Goal: Task Accomplishment & Management: Use online tool/utility

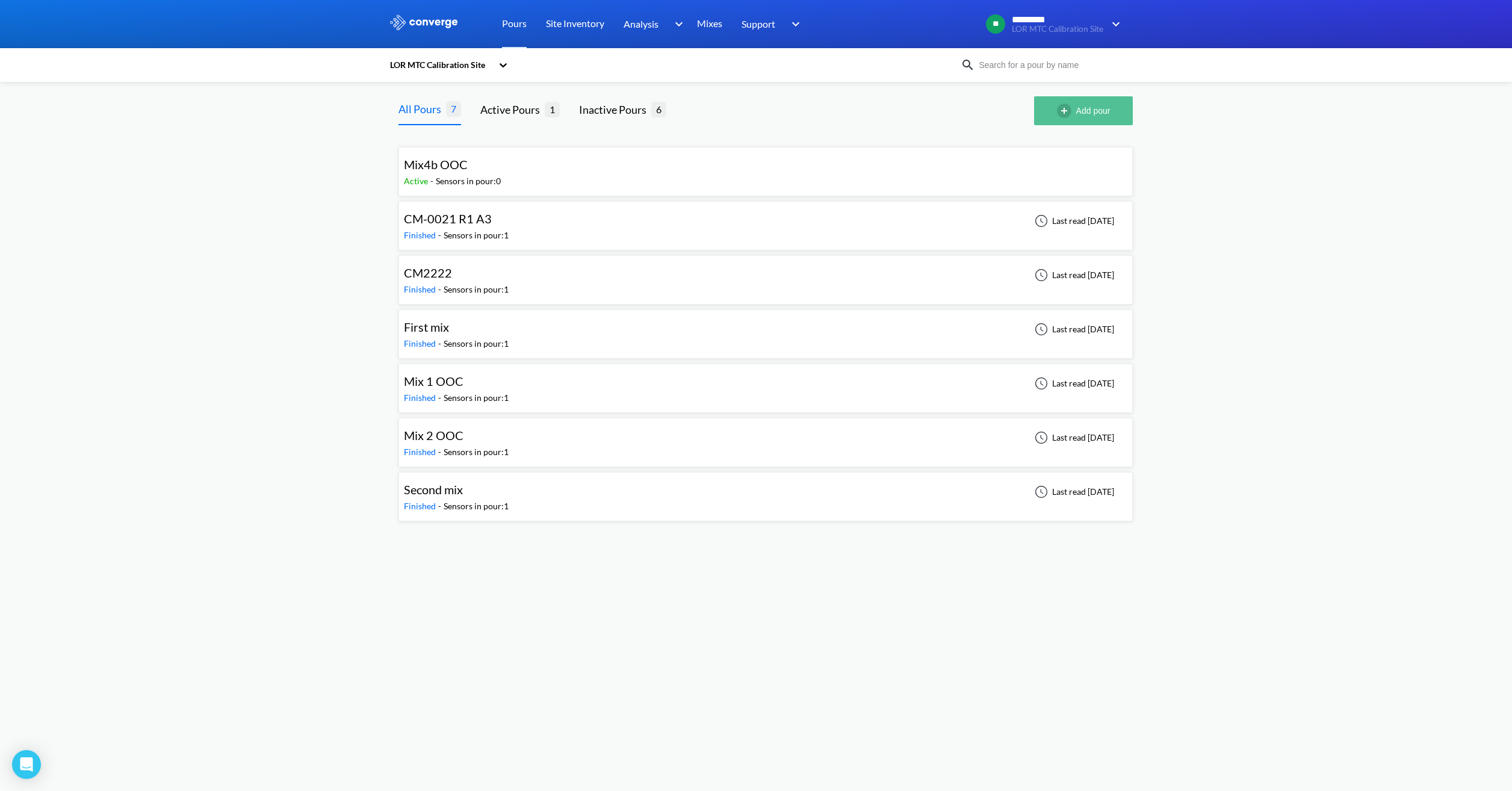
click at [1092, 108] on button "Add pour" at bounding box center [1083, 111] width 99 height 29
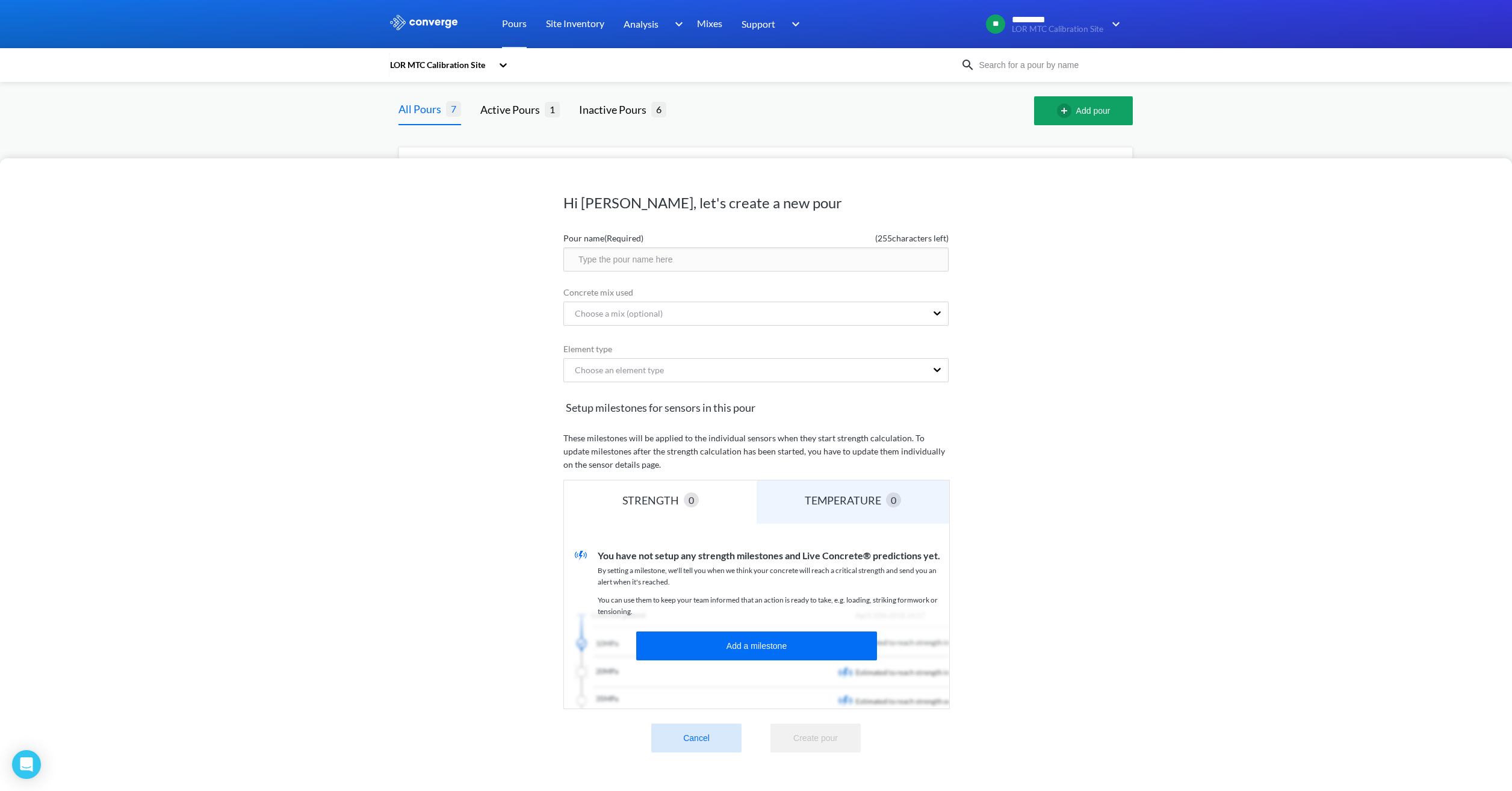
click at [643, 259] on input "text" at bounding box center [756, 259] width 386 height 24
click at [721, 145] on div "Hi Jamie, let's create a new pour Pour name (Required) ( 255 characters left) C…" at bounding box center [756, 396] width 1512 height 791
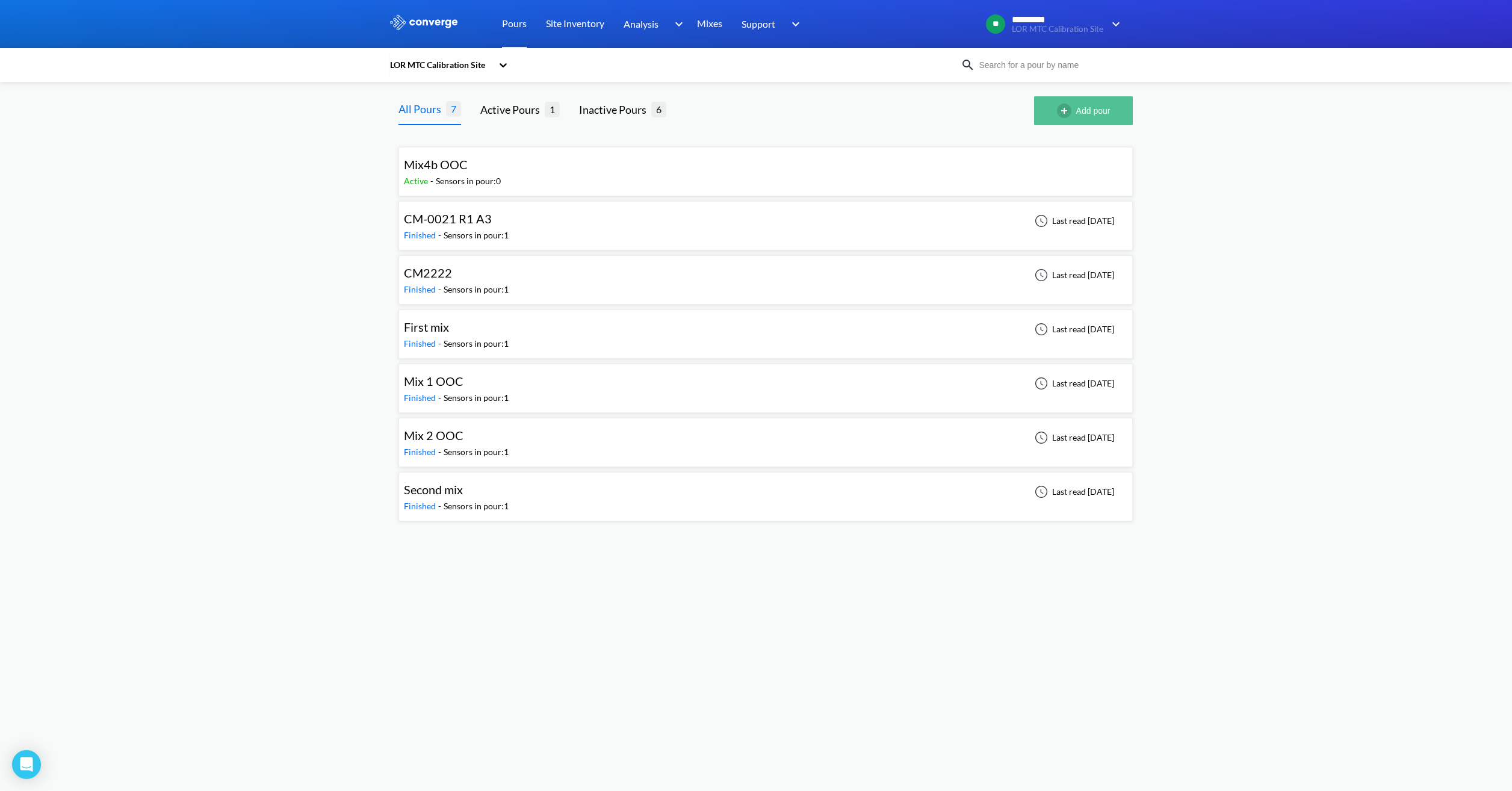
click at [1090, 114] on button "Add pour" at bounding box center [1083, 111] width 99 height 29
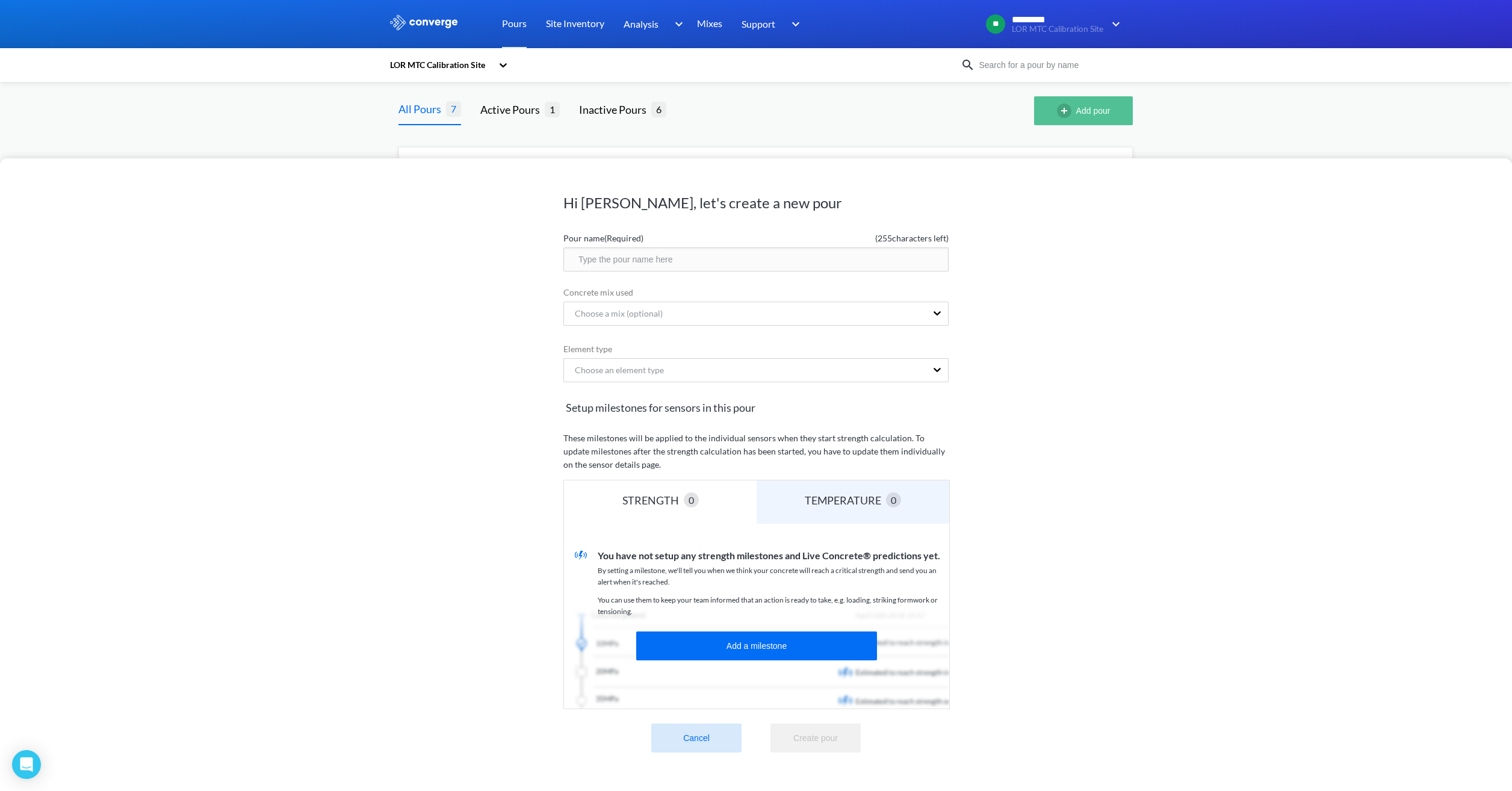
click at [1034, 97] on button "Add pour" at bounding box center [1083, 111] width 99 height 29
click at [651, 264] on input "text" at bounding box center [756, 259] width 386 height 24
type input "Mix 9 OOC"
click at [646, 300] on div "Concrete mix used Choose a mix (optional)" at bounding box center [756, 307] width 386 height 42
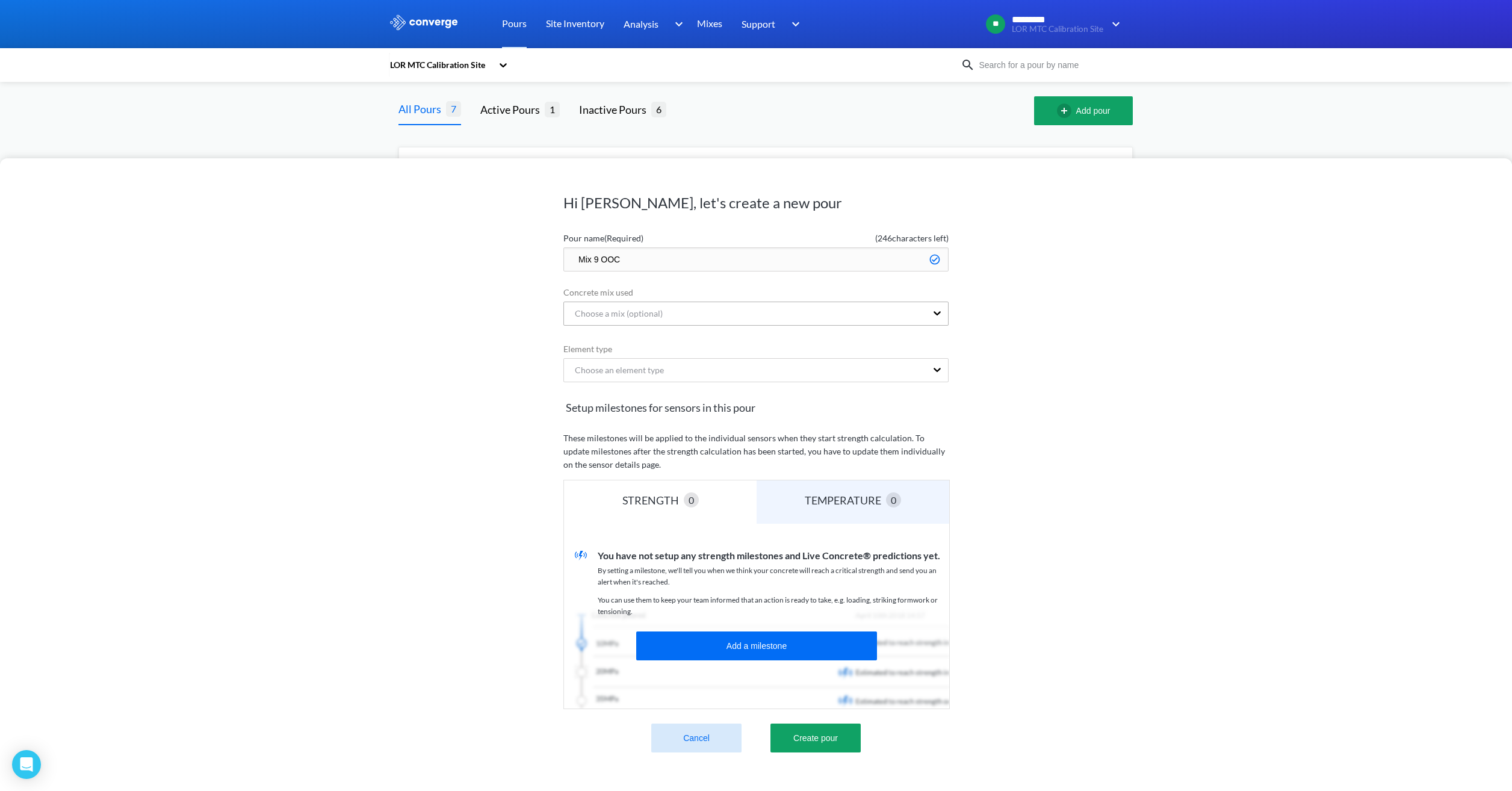
click at [650, 308] on div "Choose a mix (optional)" at bounding box center [613, 313] width 97 height 13
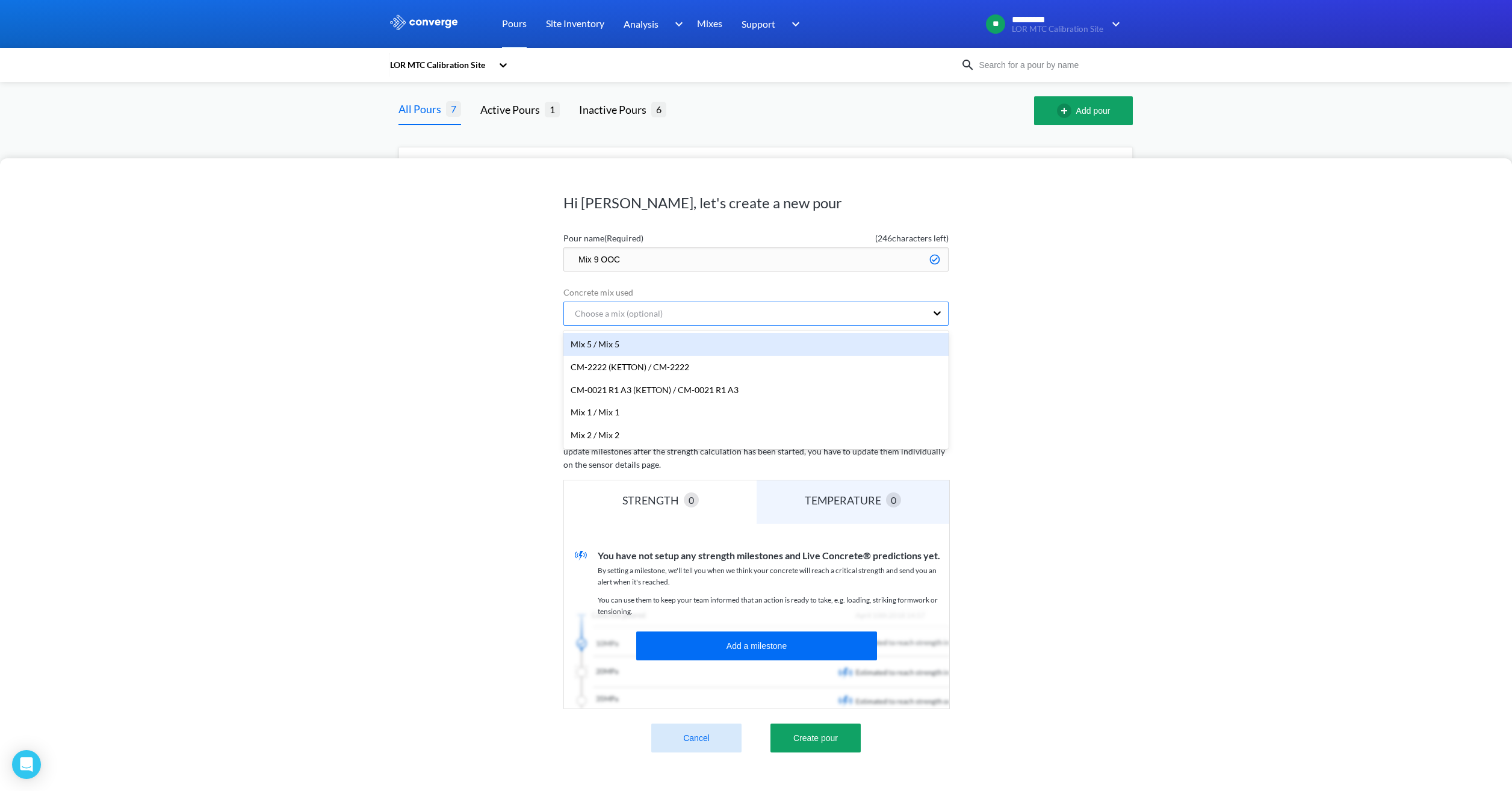
scroll to position [0, 5]
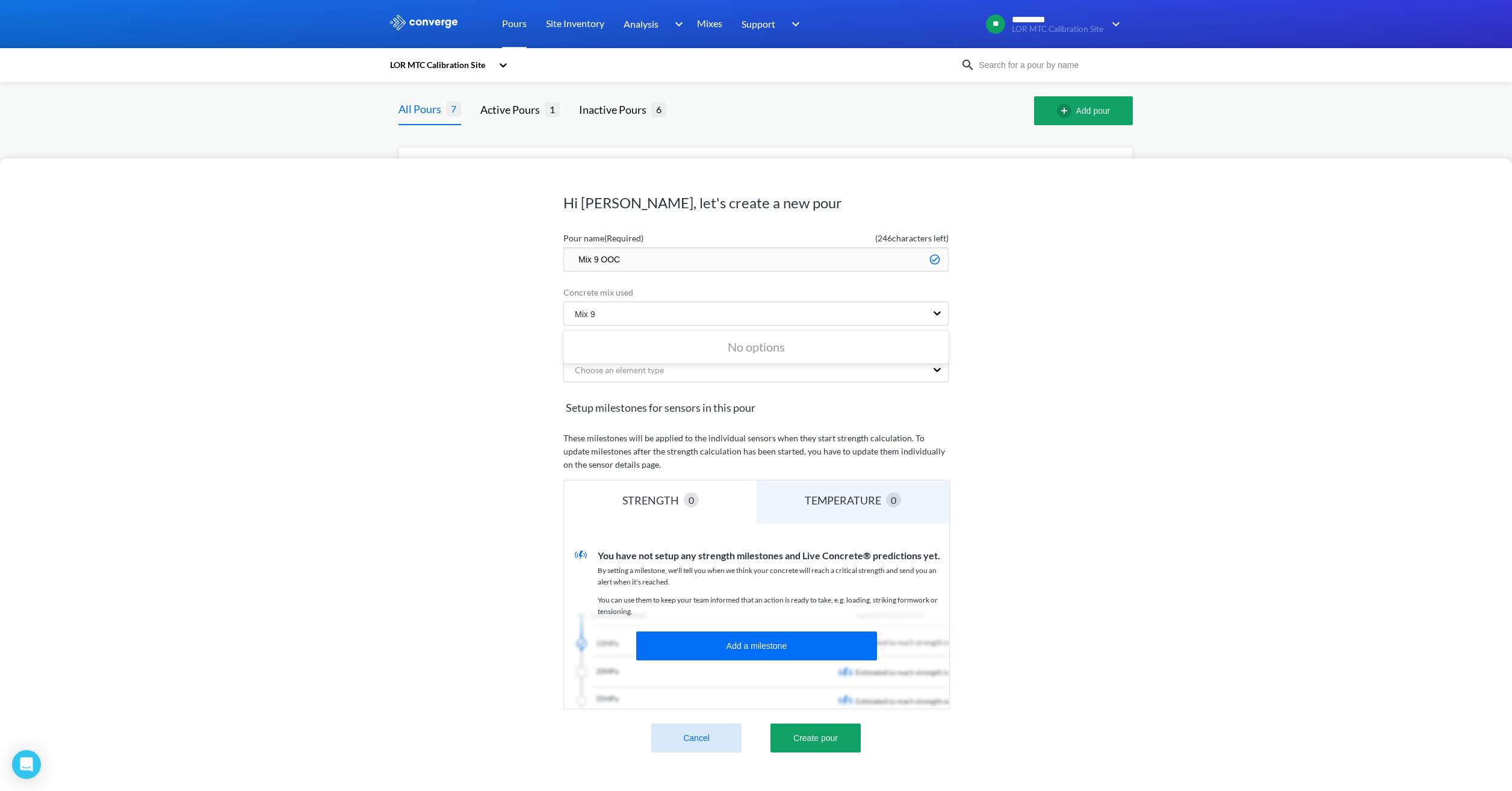
type input "Mix 9"
click at [987, 347] on div "Hi Jamie, let's create a new pour Pour name (Required) ( 246 characters left) M…" at bounding box center [756, 475] width 1512 height 633
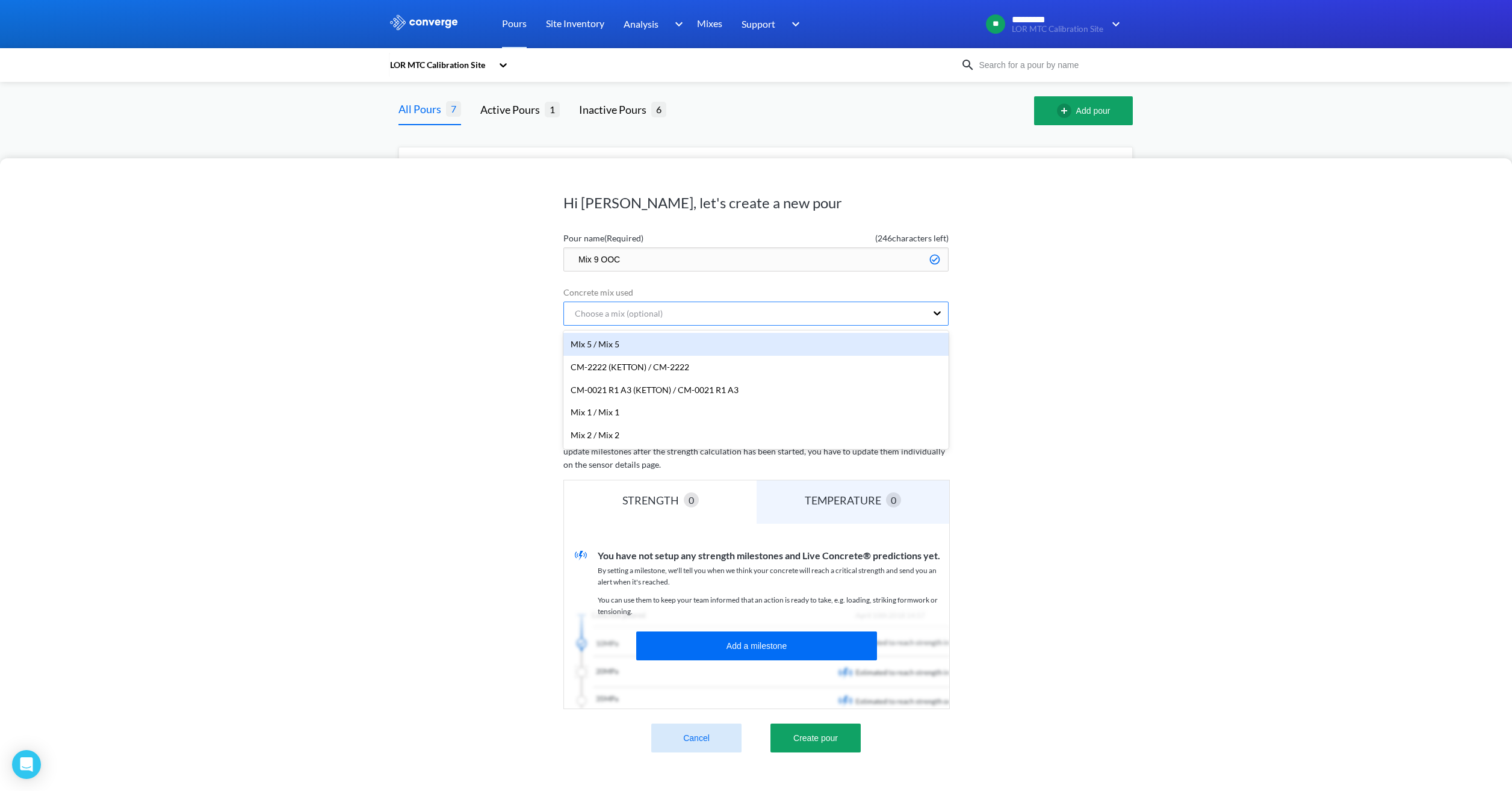
click at [711, 311] on div "Choose a mix (optional)" at bounding box center [745, 313] width 363 height 23
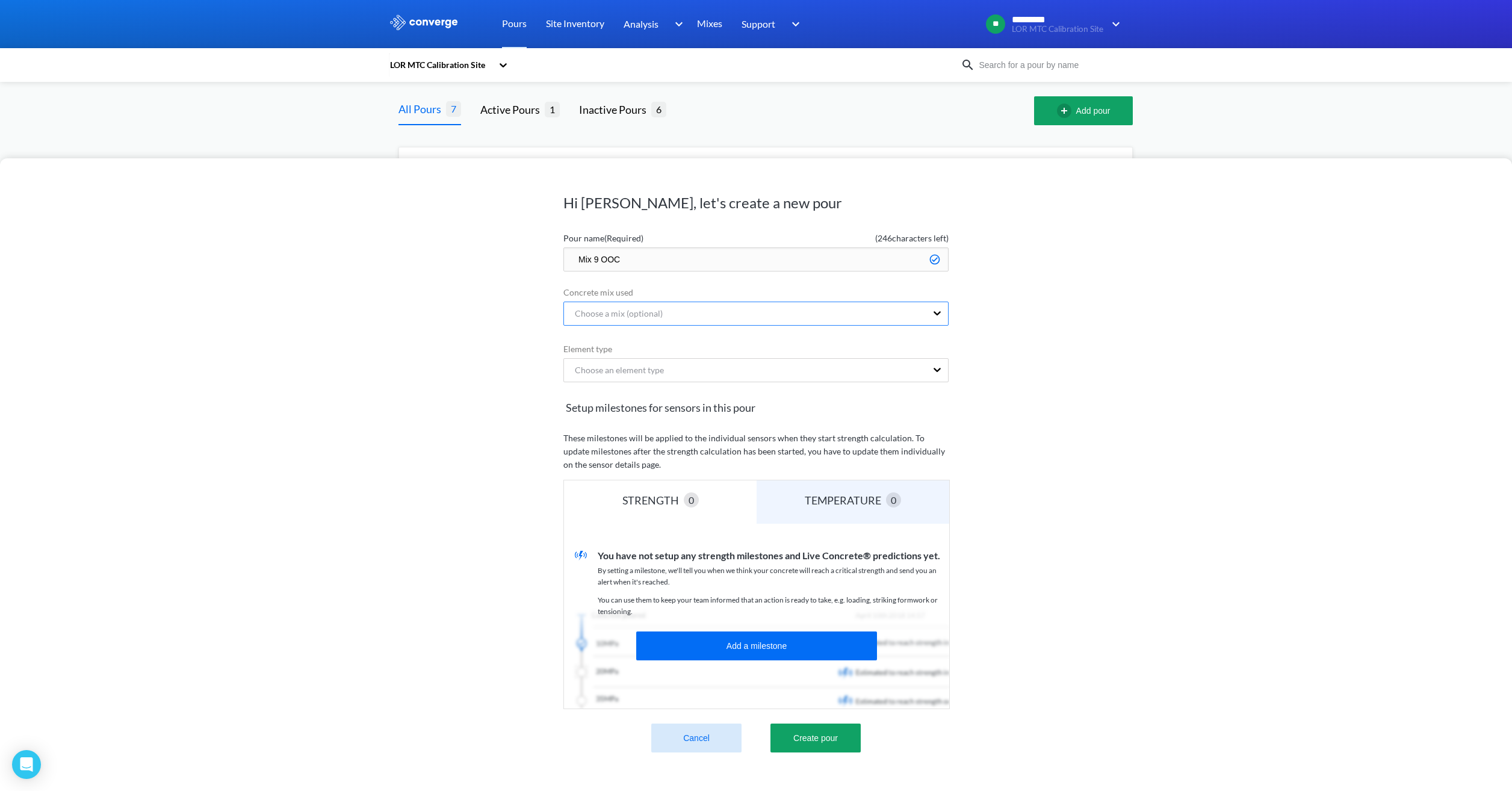
click at [681, 316] on div "Choose a mix (optional)" at bounding box center [745, 313] width 363 height 23
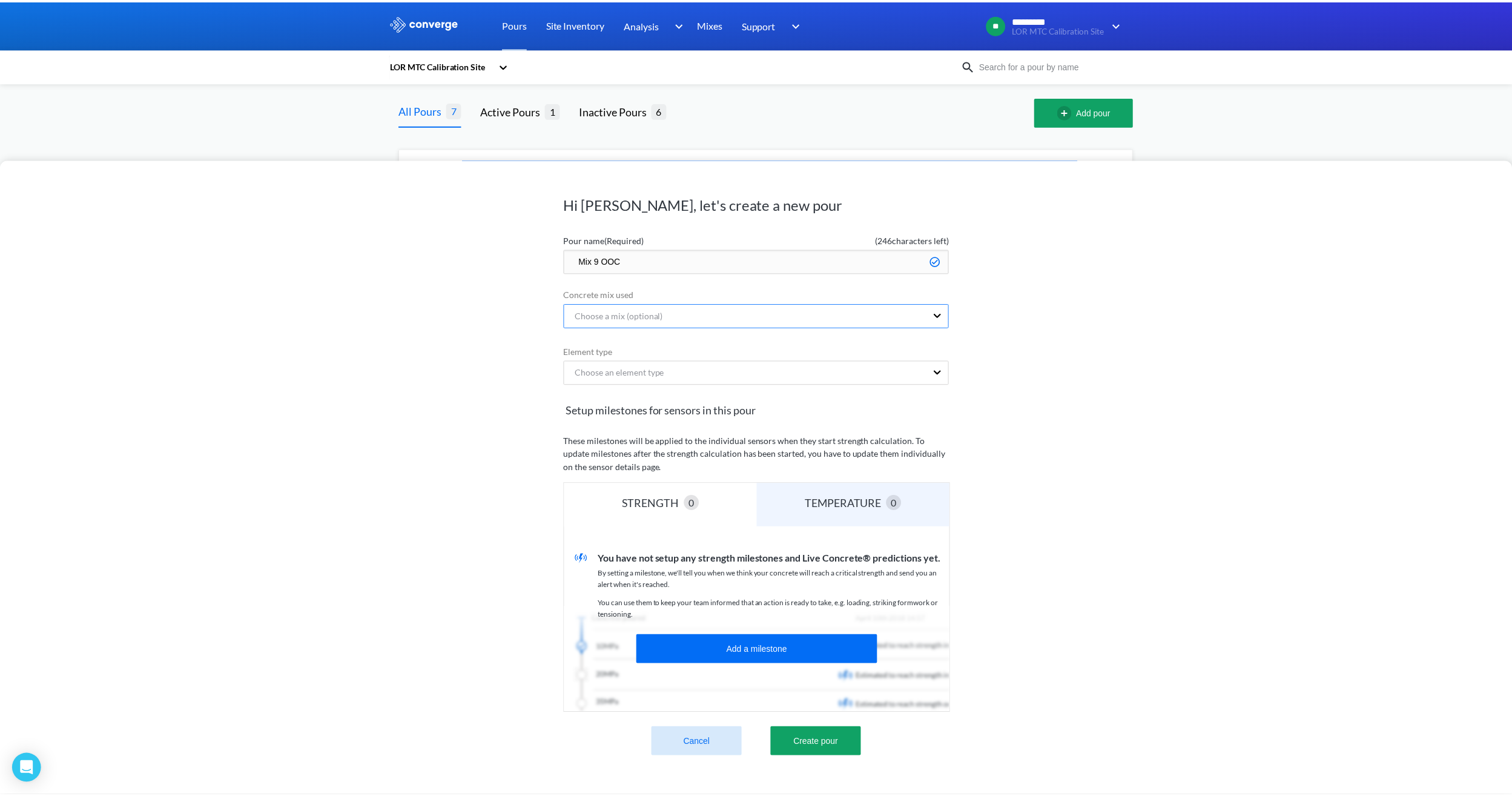
scroll to position [0, 5]
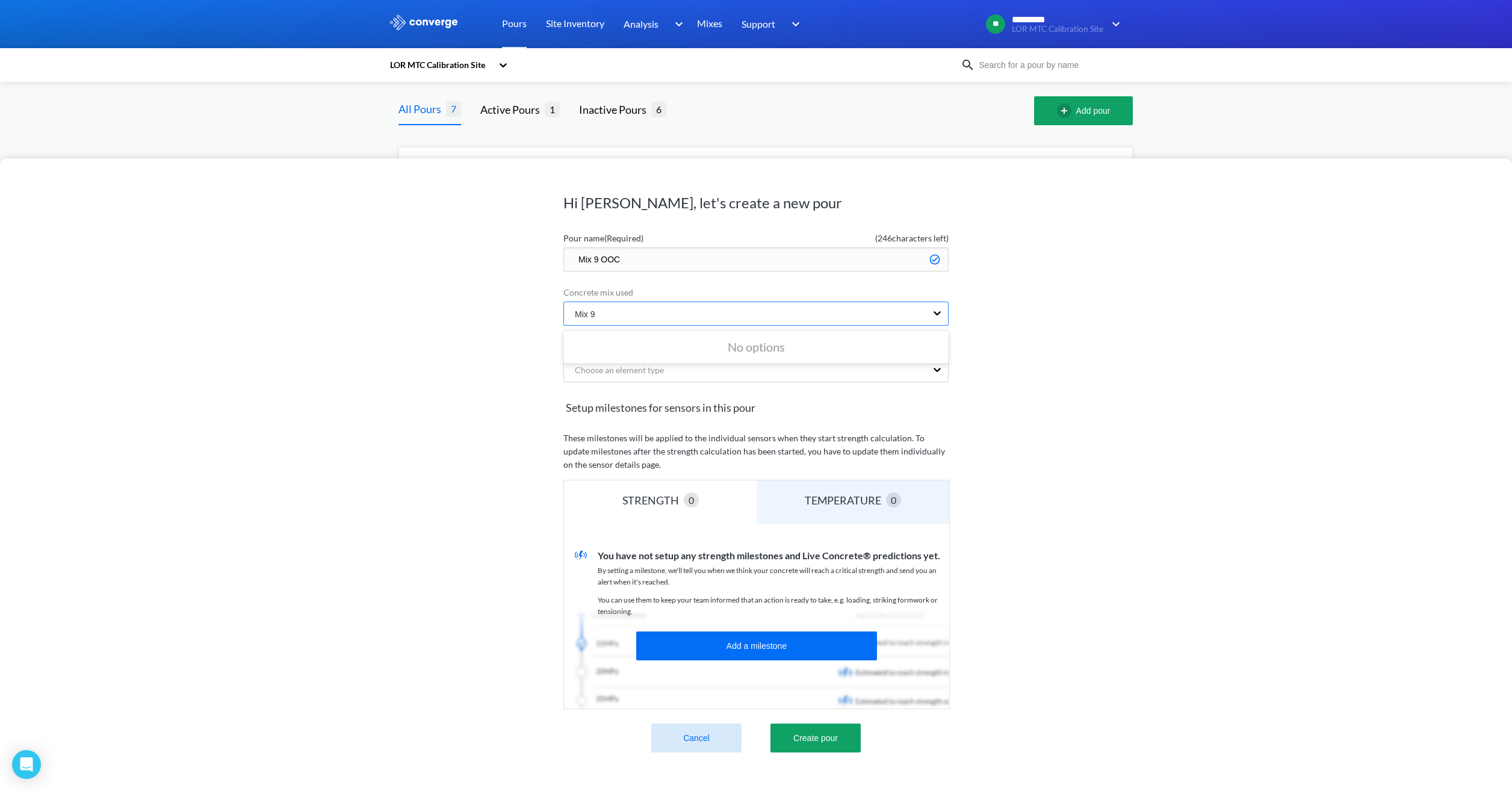
type input "Mix 9"
click at [770, 723] on button "Create pour" at bounding box center [815, 738] width 90 height 29
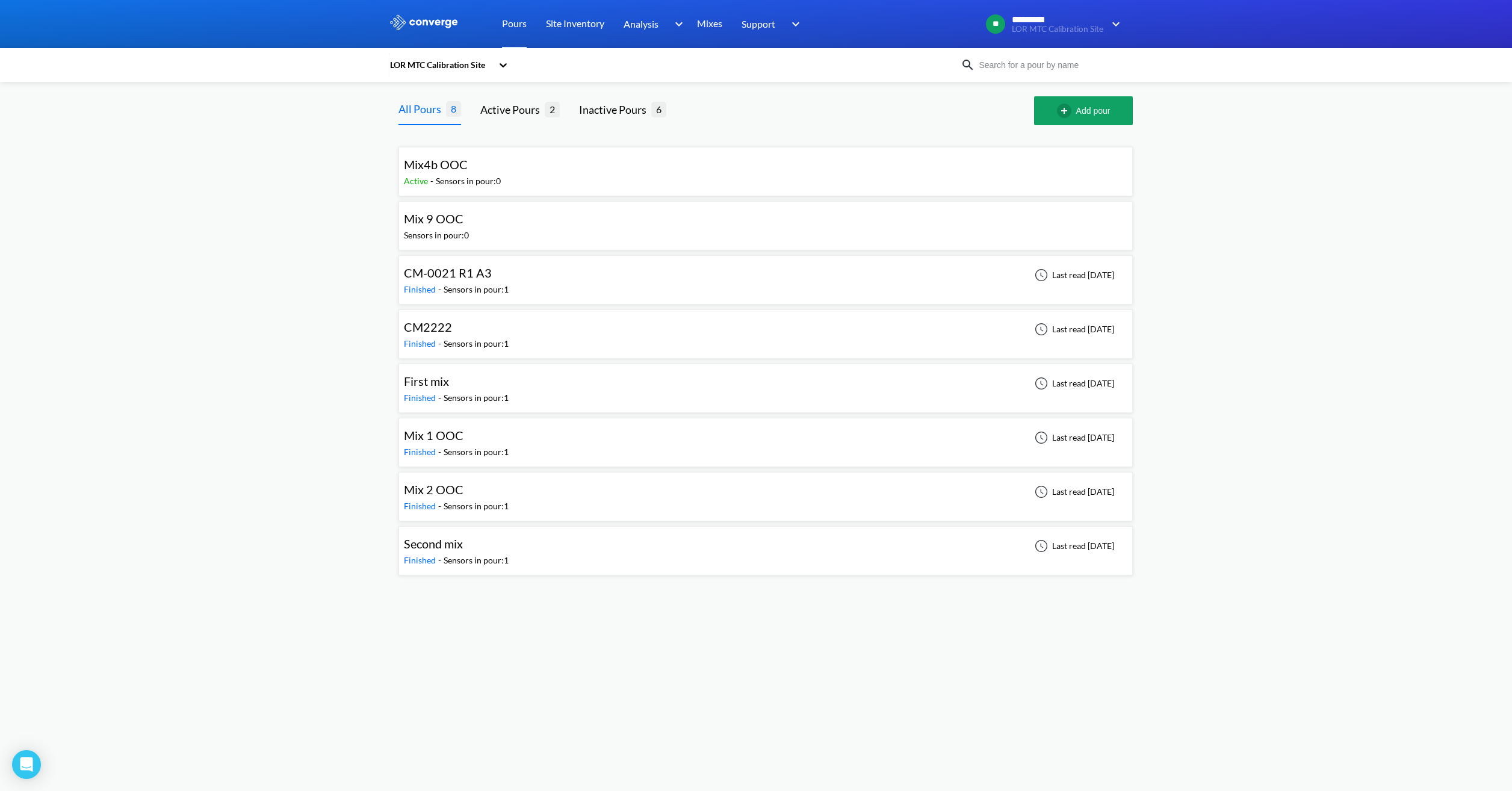
click at [595, 225] on div "Mix 9 OOC Sensors in pour: 0" at bounding box center [766, 225] width 724 height 38
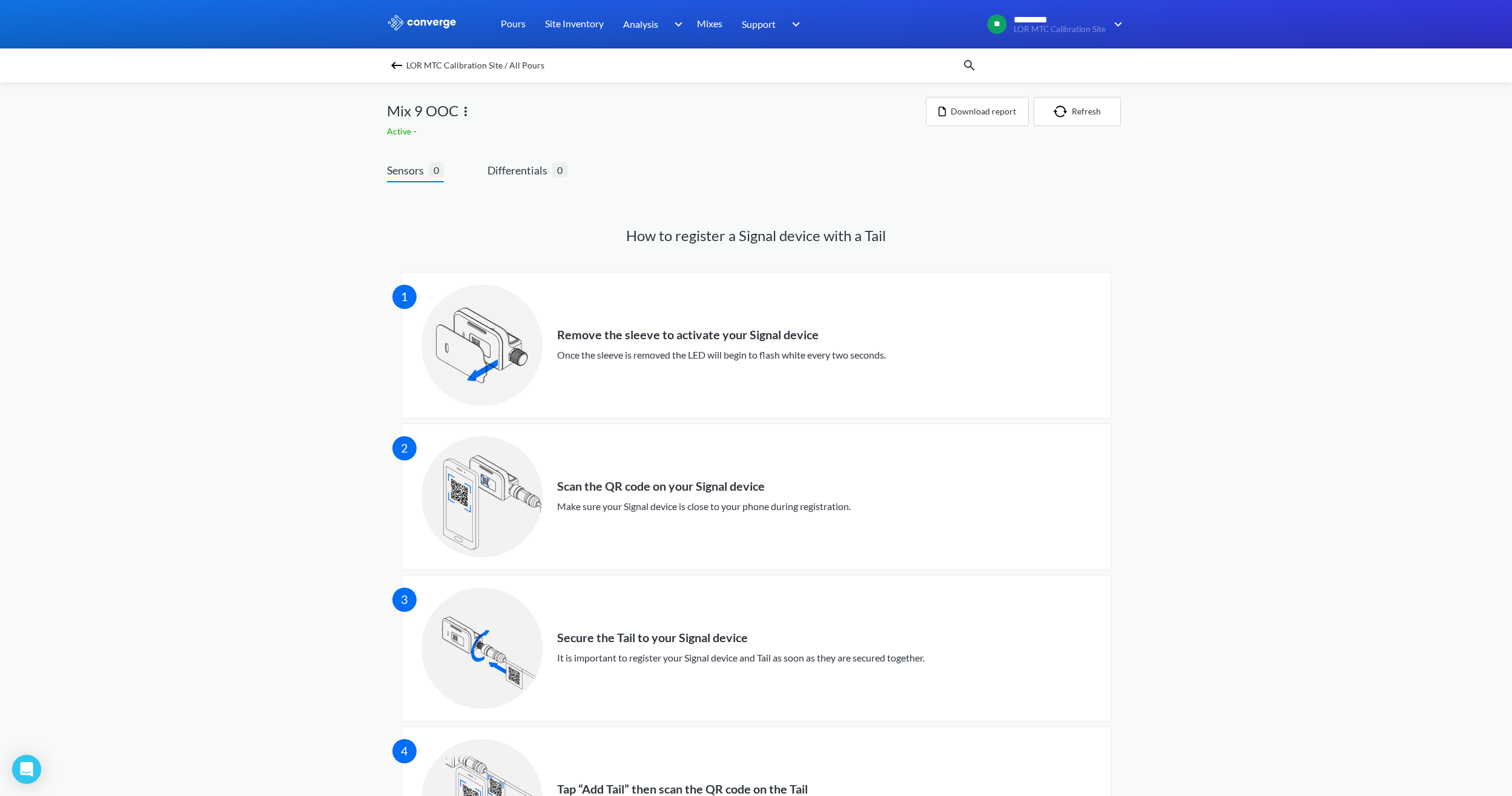
click at [433, 112] on span "Mix 9 OOC" at bounding box center [423, 111] width 72 height 23
click at [469, 109] on img at bounding box center [465, 112] width 14 height 14
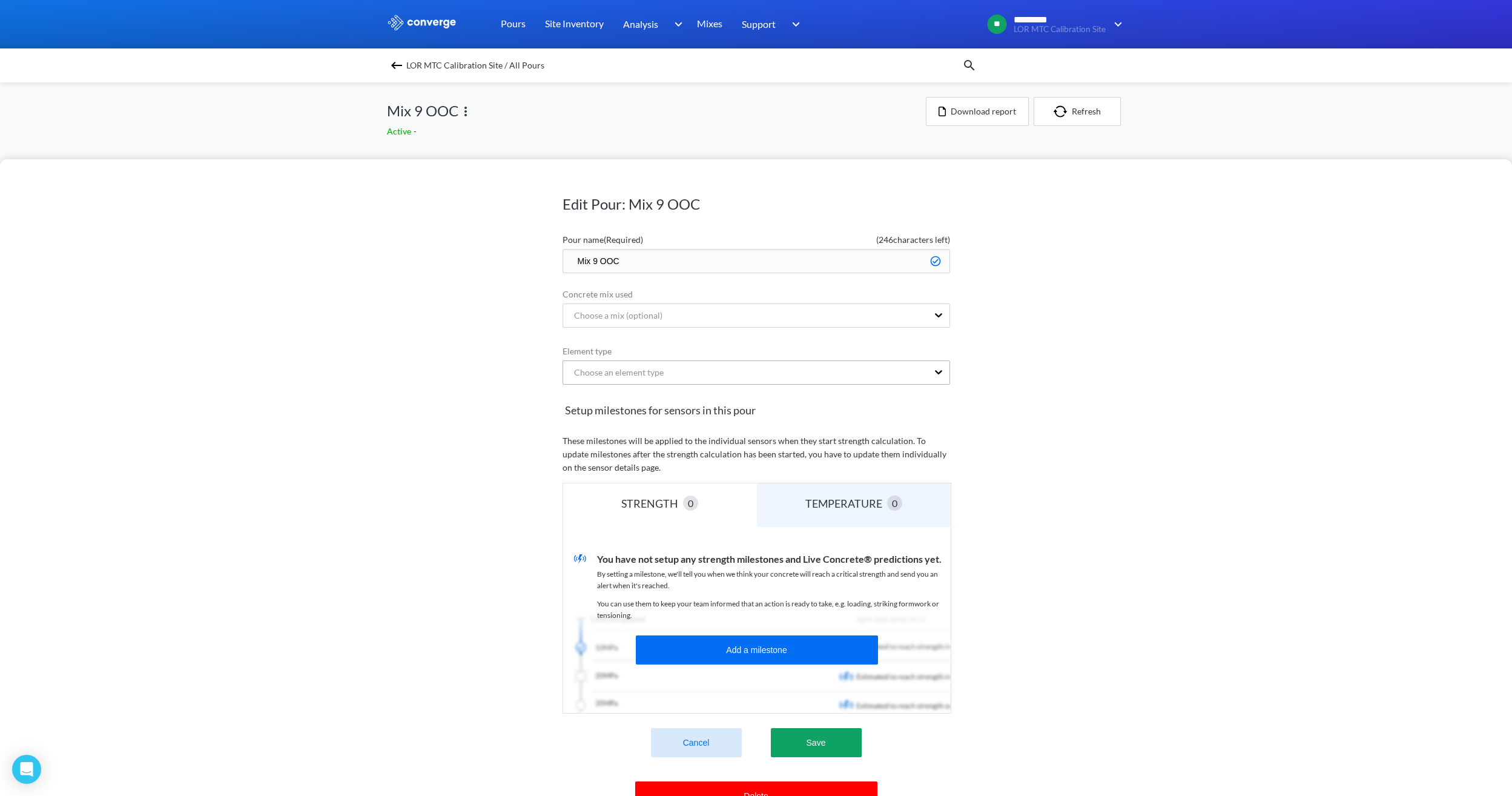
click at [641, 370] on div "Choose an element type" at bounding box center [614, 373] width 99 height 13
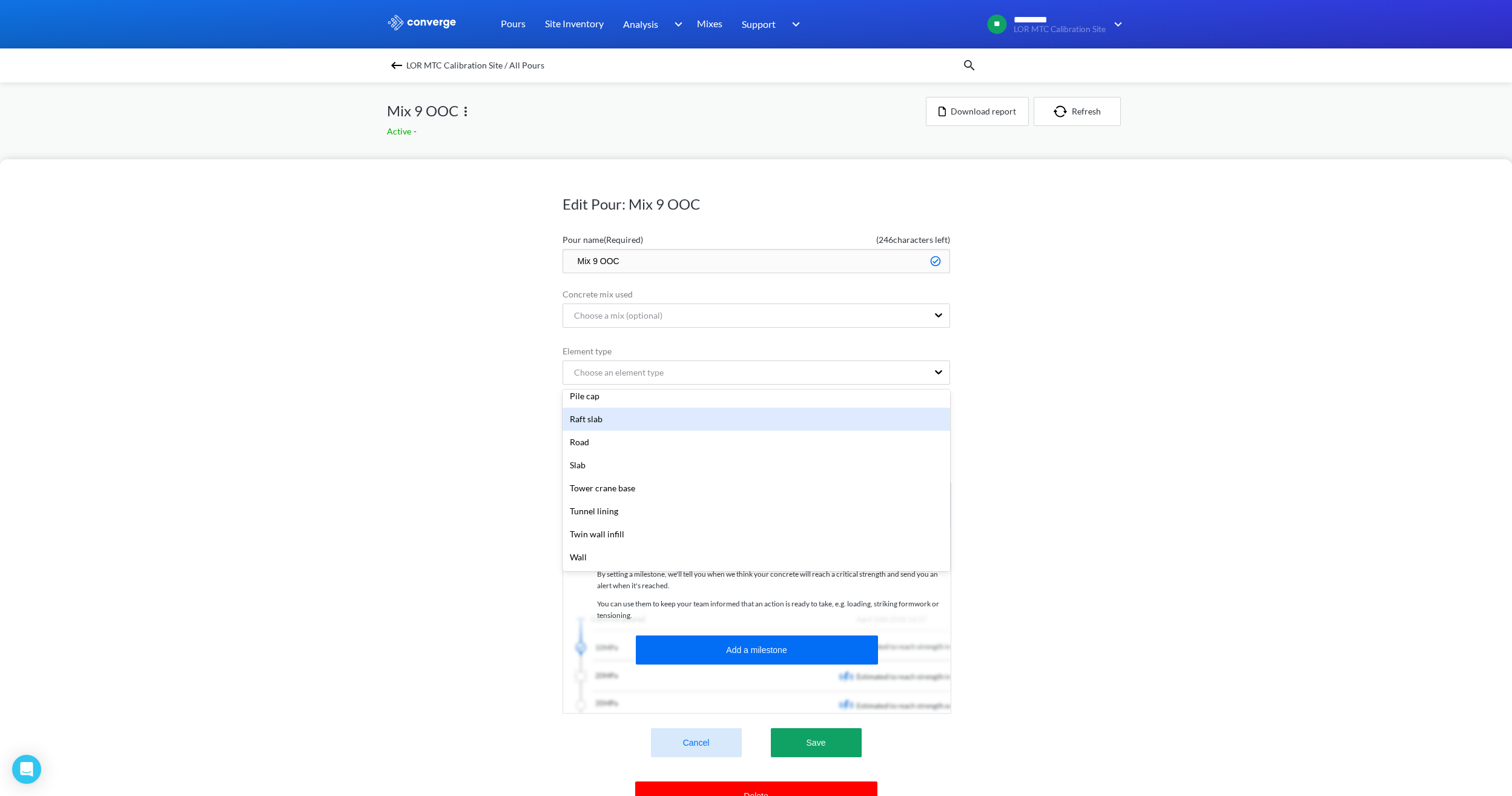
scroll to position [223, 0]
click at [627, 416] on div "Other" at bounding box center [756, 411] width 388 height 23
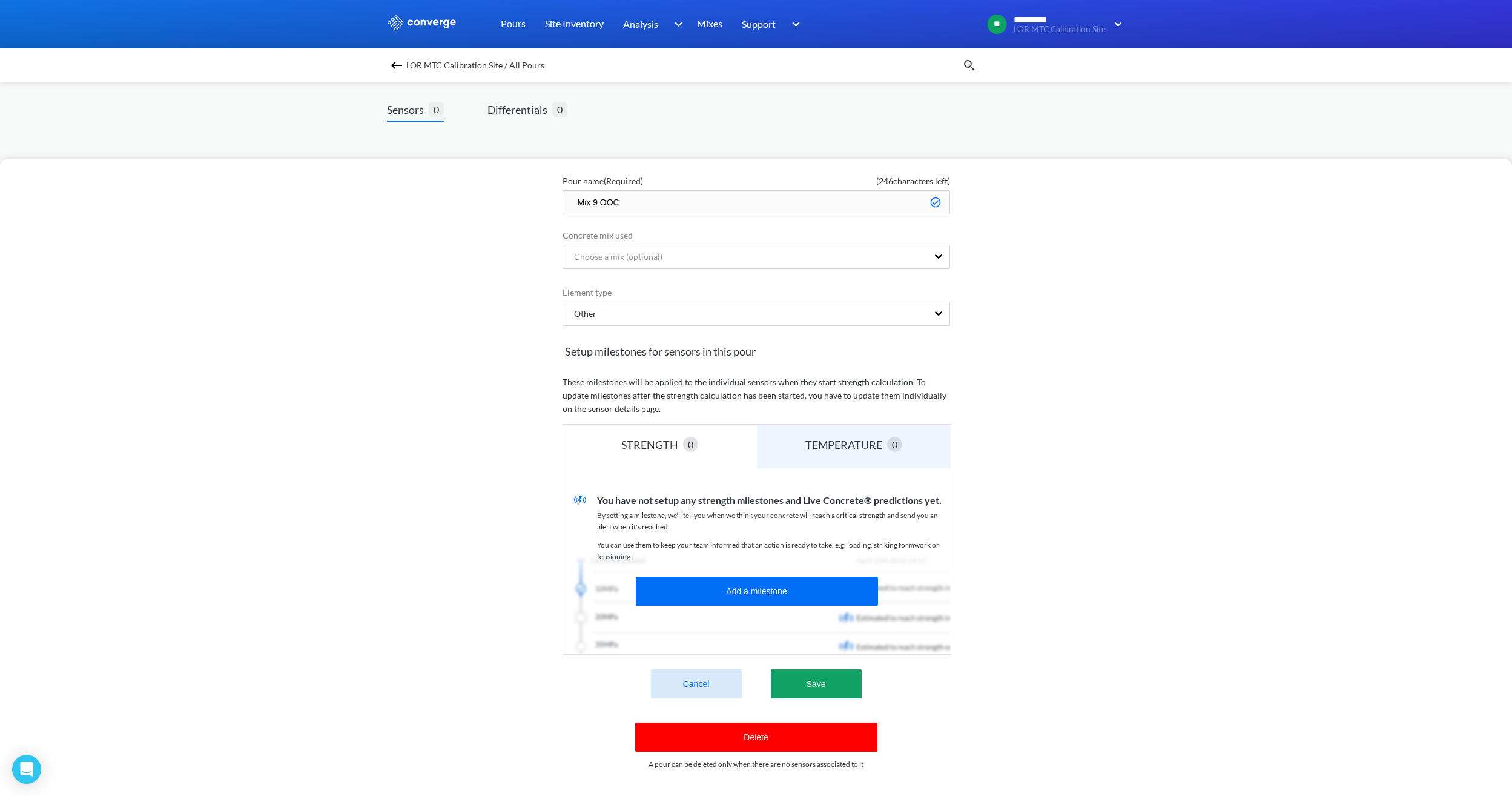
scroll to position [0, 0]
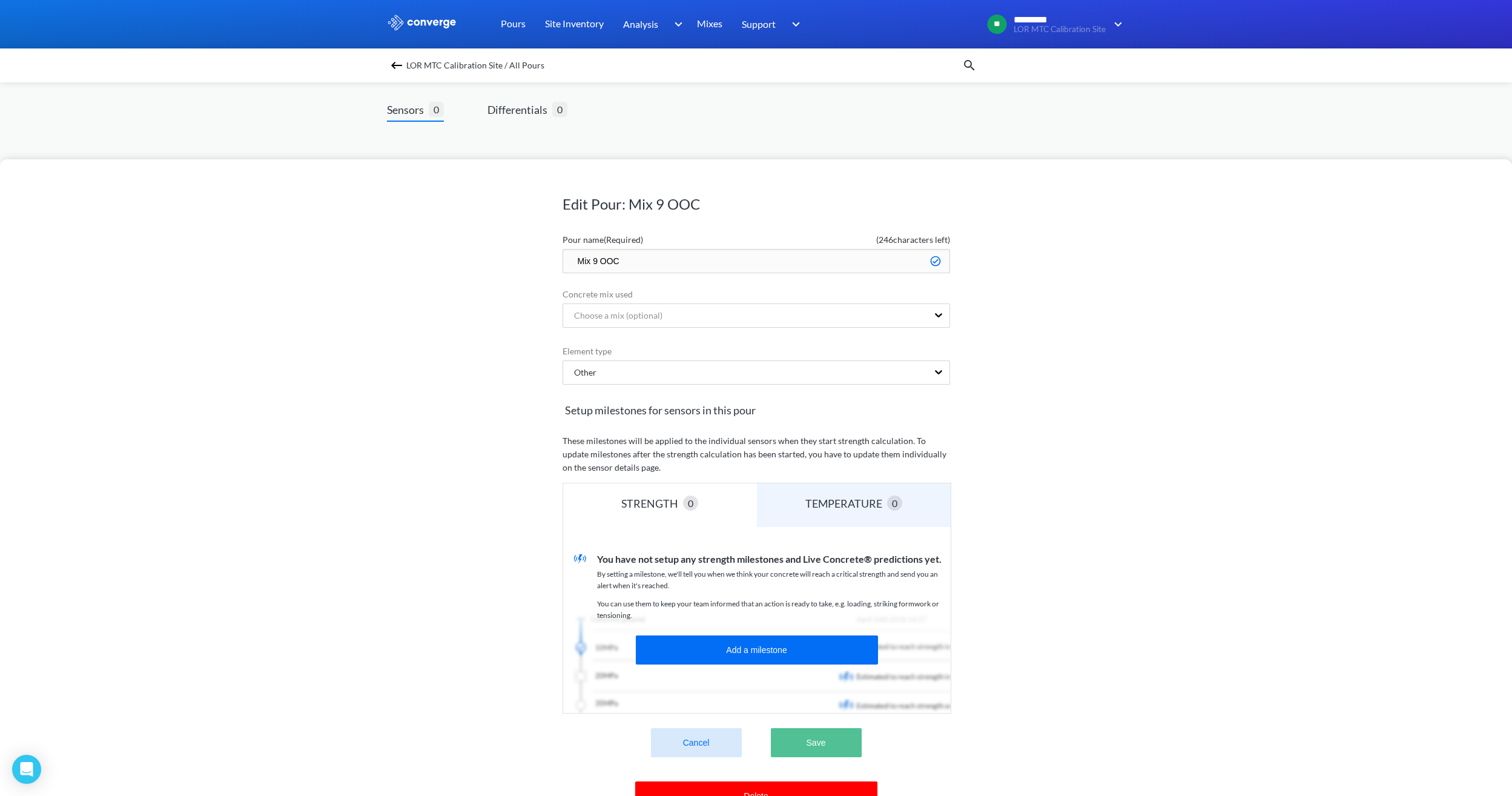
click at [819, 743] on button "Save" at bounding box center [815, 742] width 91 height 29
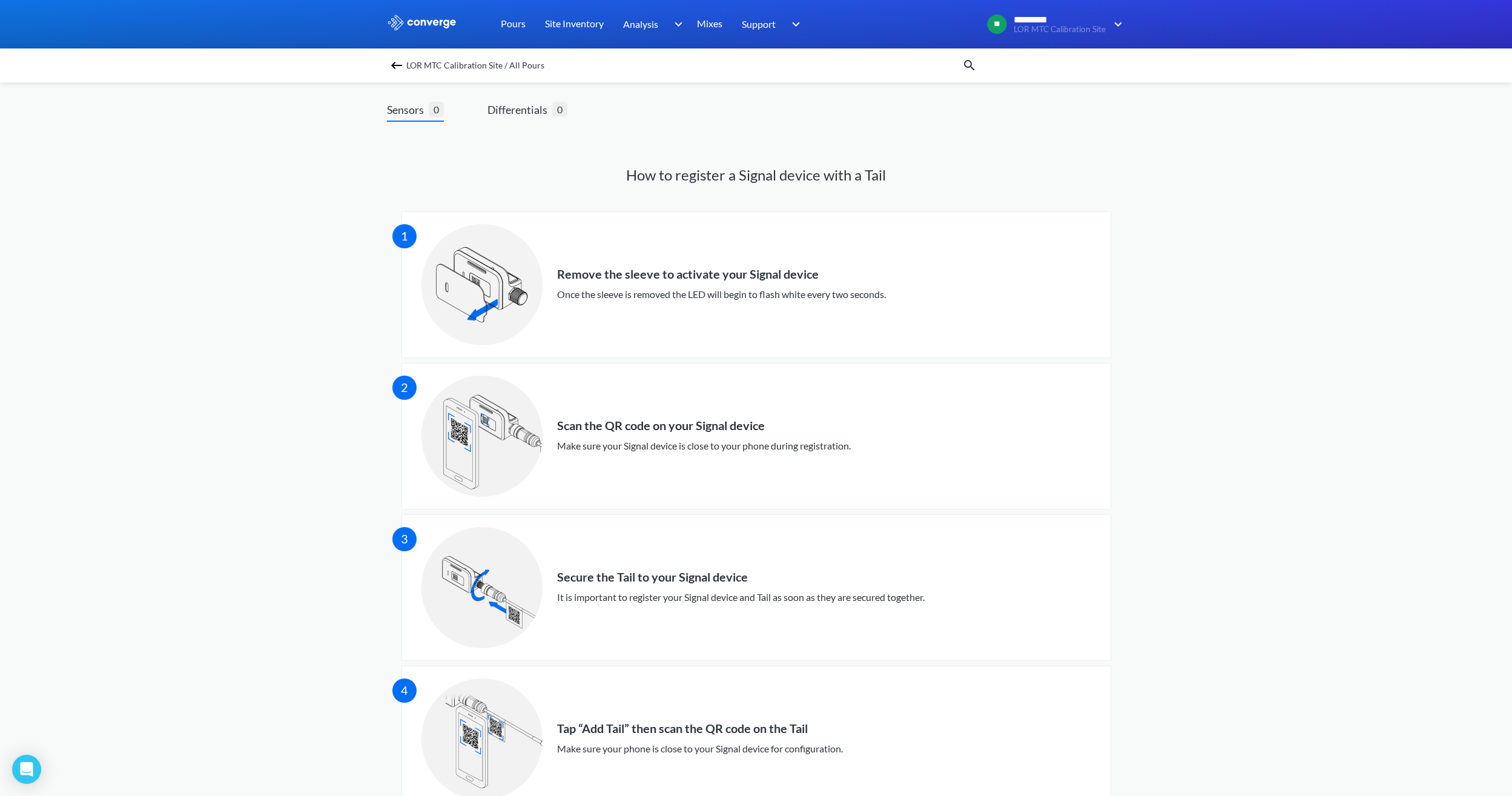
click at [404, 60] on img at bounding box center [396, 65] width 14 height 14
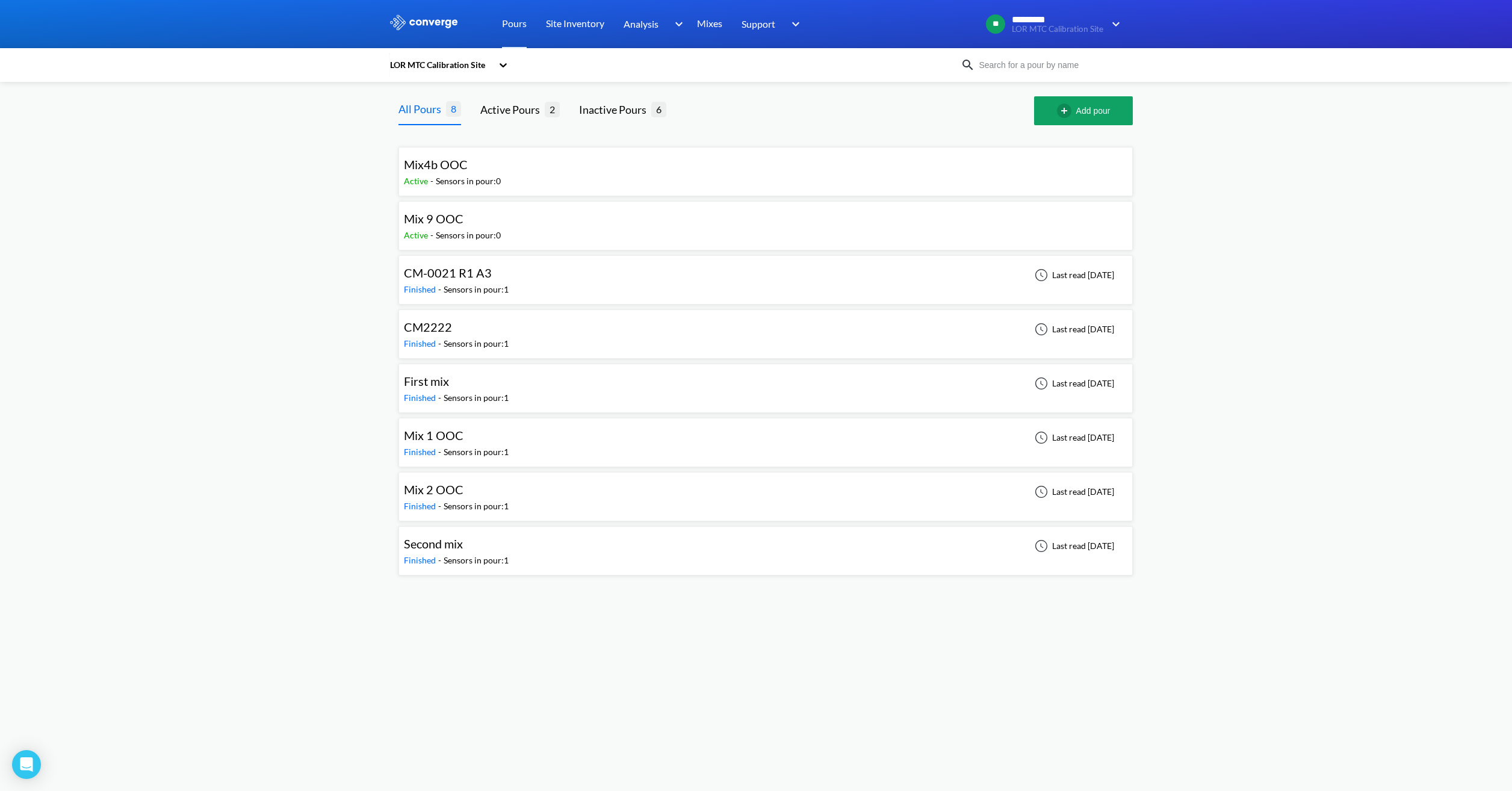
click at [461, 176] on div "Sensors in pour: 0" at bounding box center [468, 181] width 65 height 13
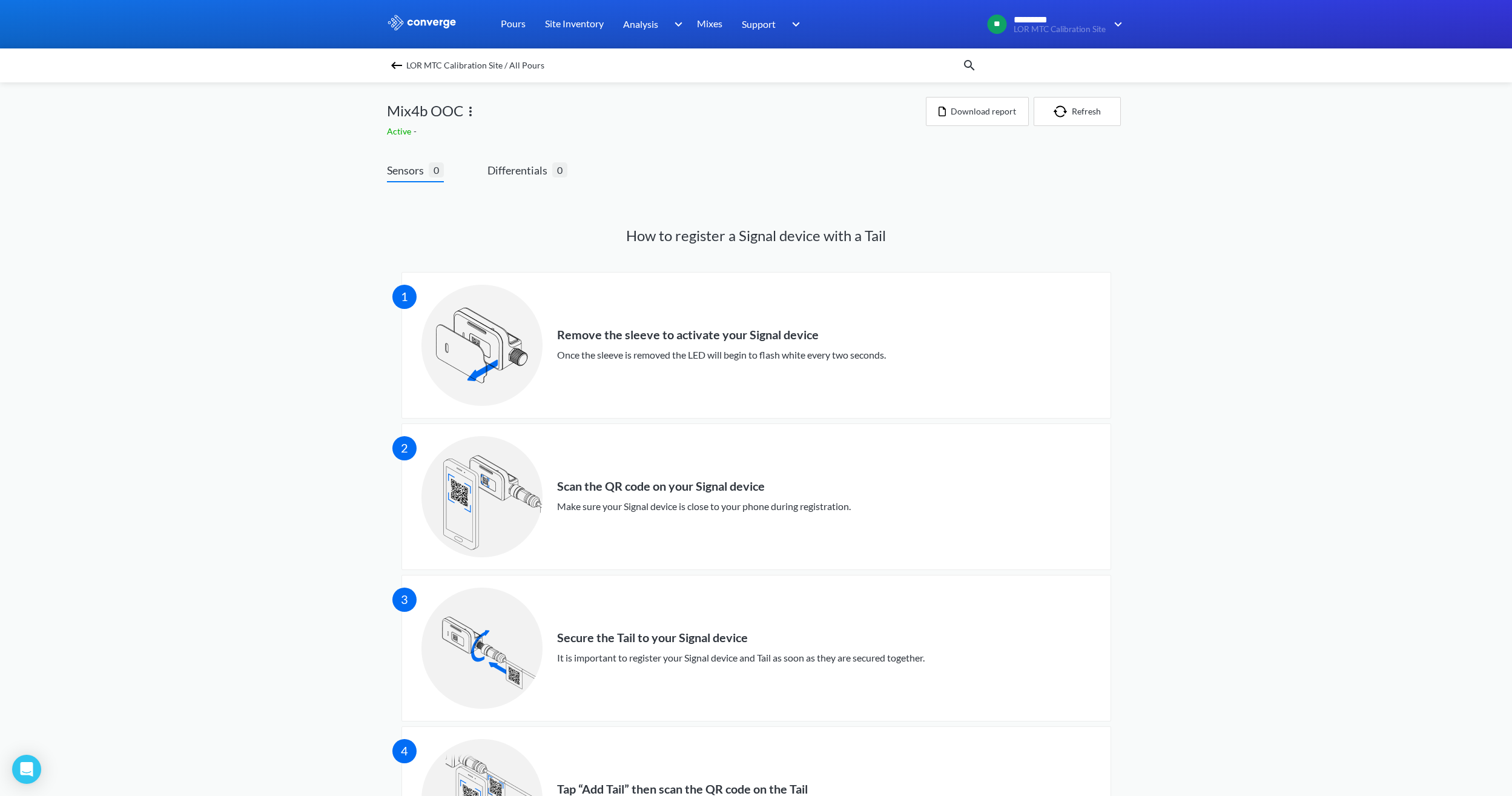
click at [474, 112] on img at bounding box center [470, 112] width 14 height 14
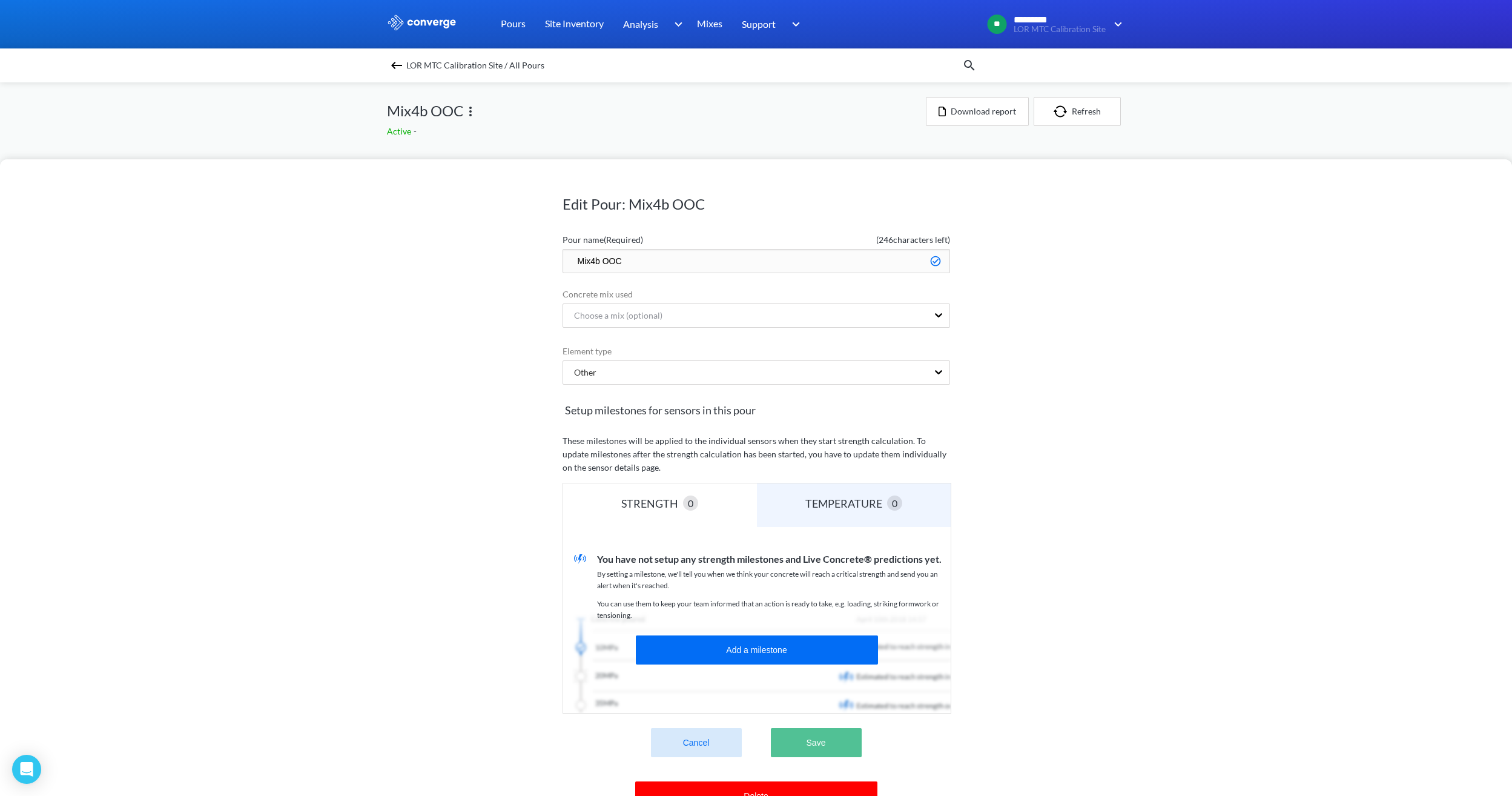
click at [801, 747] on button "Save" at bounding box center [815, 742] width 91 height 29
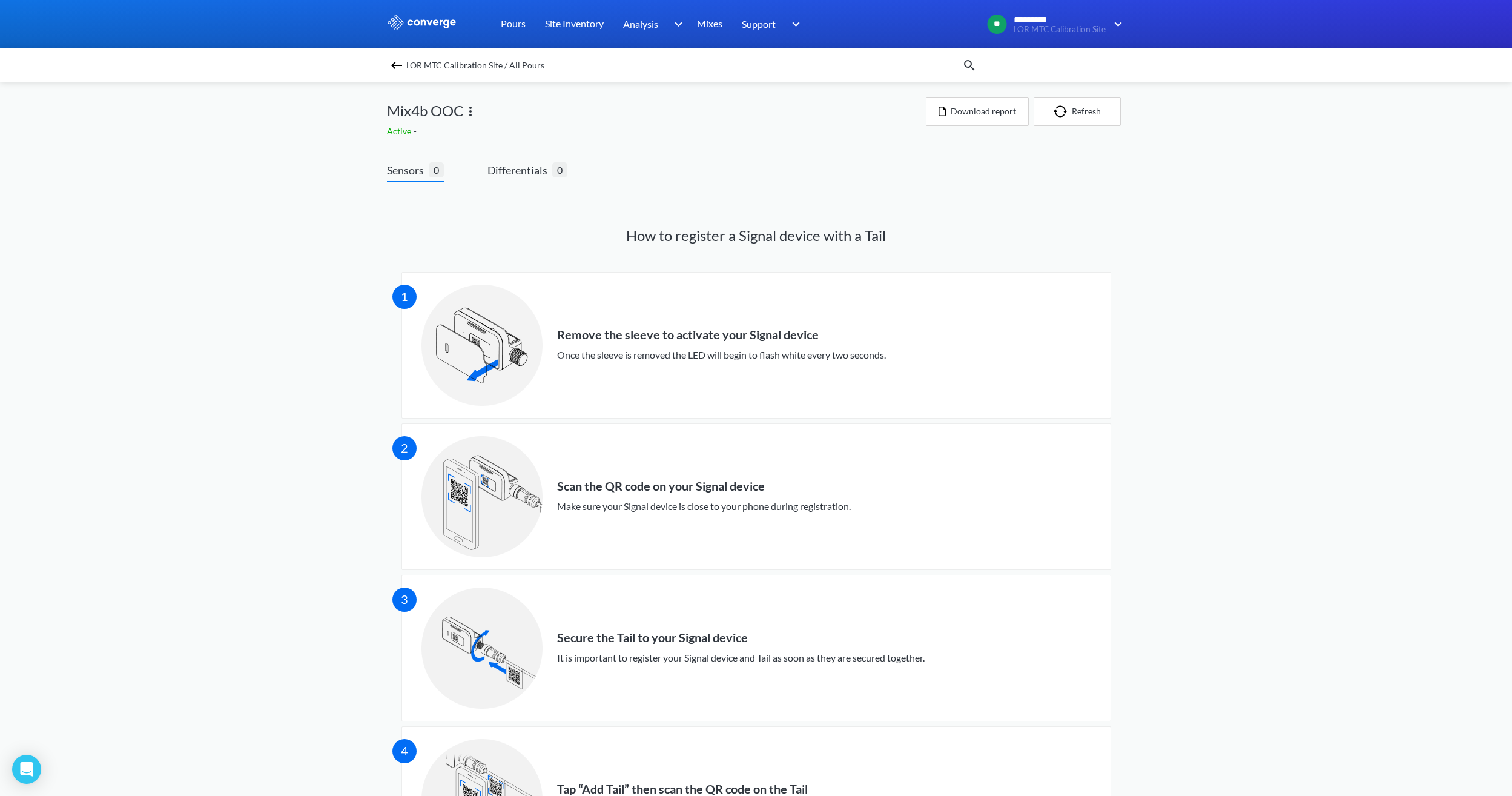
click at [402, 64] on img at bounding box center [396, 65] width 14 height 14
